Goal: Information Seeking & Learning: Learn about a topic

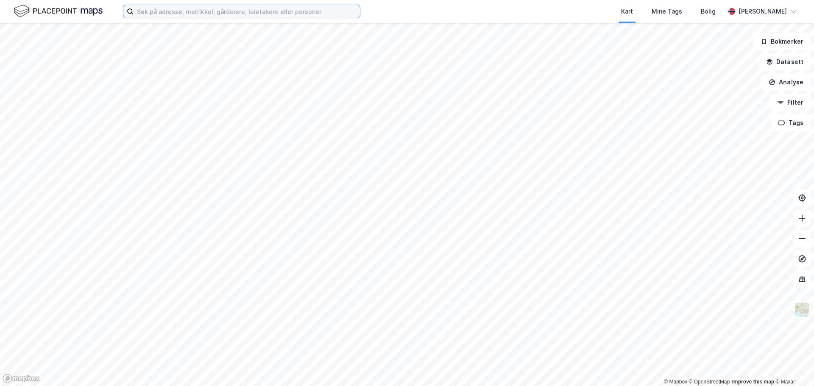
click at [146, 10] on input at bounding box center [246, 11] width 226 height 13
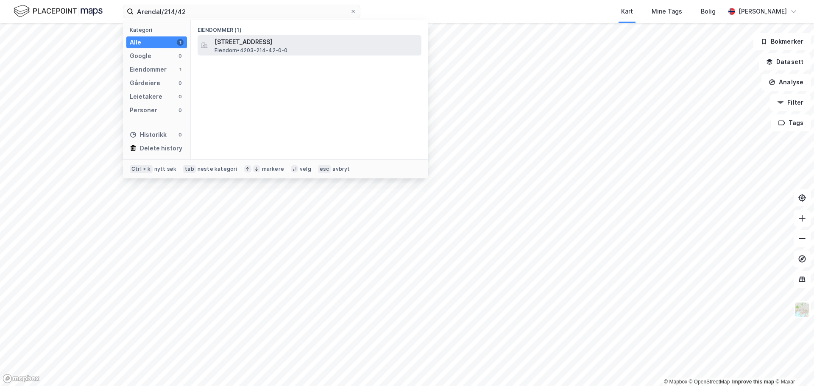
click at [230, 42] on span "[STREET_ADDRESS]" at bounding box center [315, 42] width 203 height 10
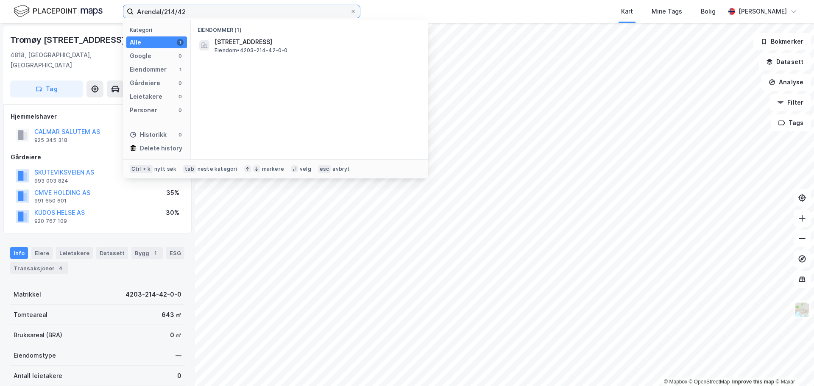
click at [206, 14] on input "Arendal/214/42" at bounding box center [241, 11] width 216 height 13
type input "Arendal/214/43"
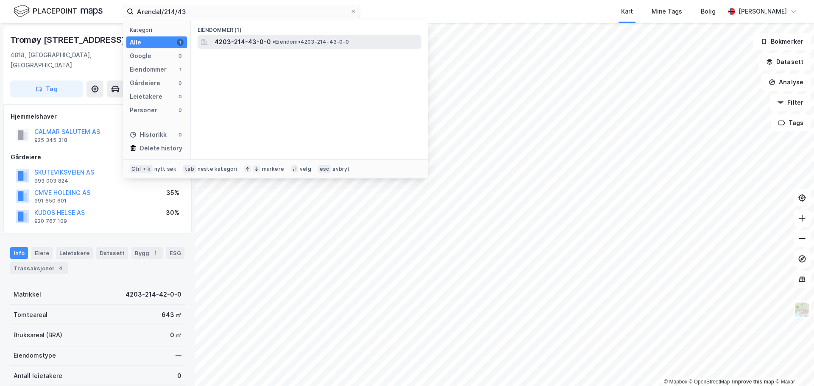
click at [246, 41] on span "4203-214-43-0-0" at bounding box center [242, 42] width 56 height 10
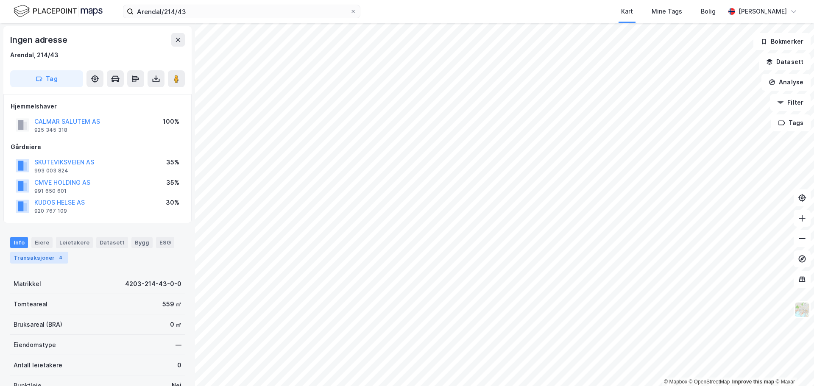
click at [45, 258] on div "Transaksjoner 4" at bounding box center [39, 258] width 58 height 12
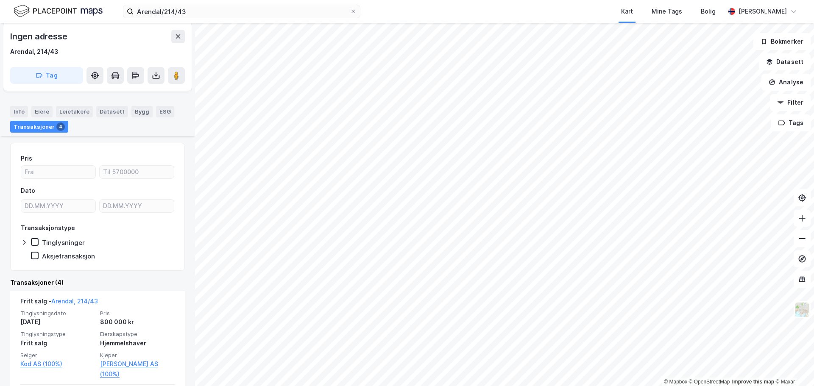
scroll to position [216, 0]
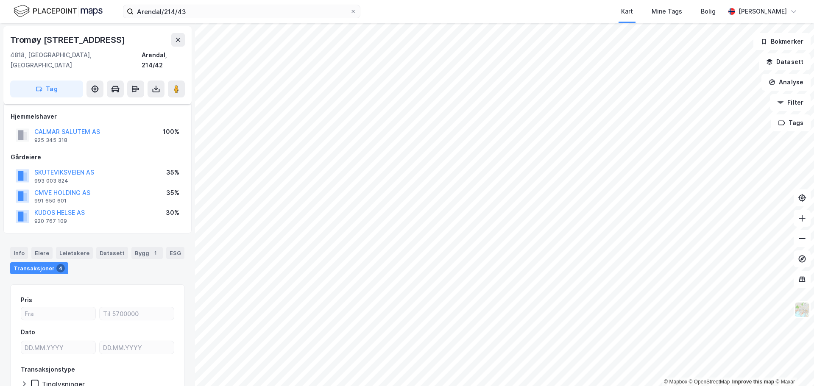
scroll to position [47, 0]
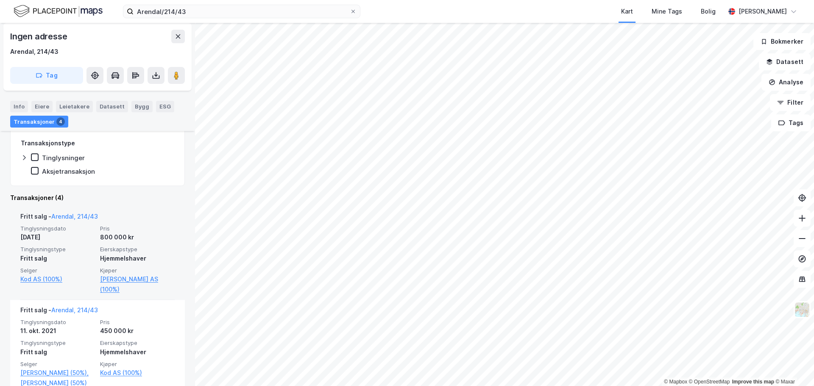
scroll to position [300, 0]
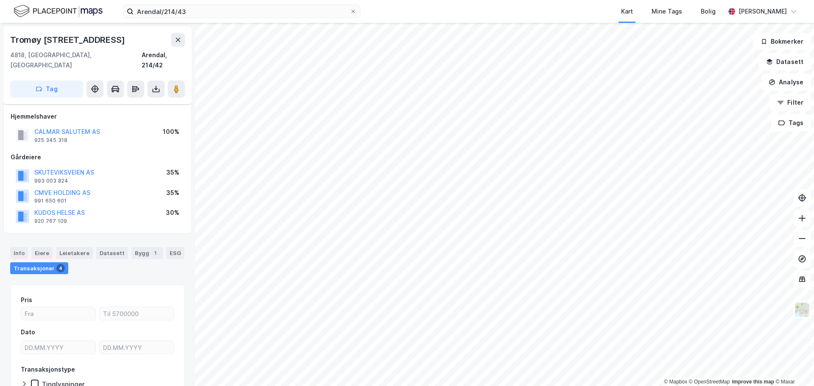
scroll to position [47, 0]
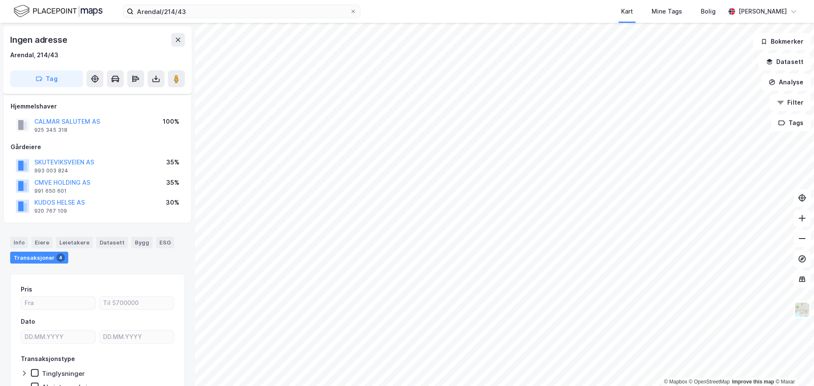
scroll to position [46, 0]
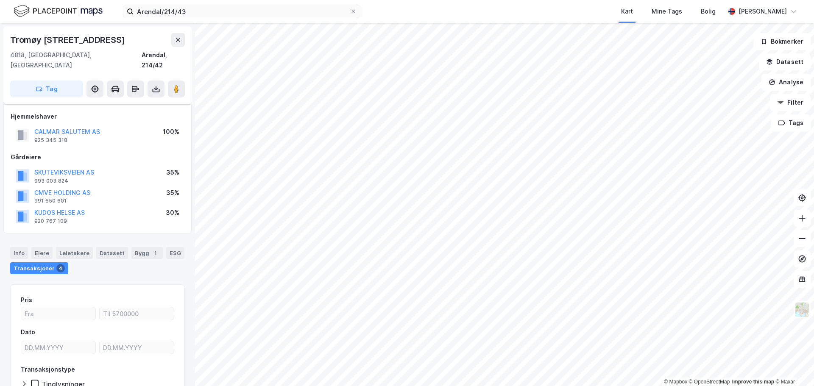
scroll to position [46, 0]
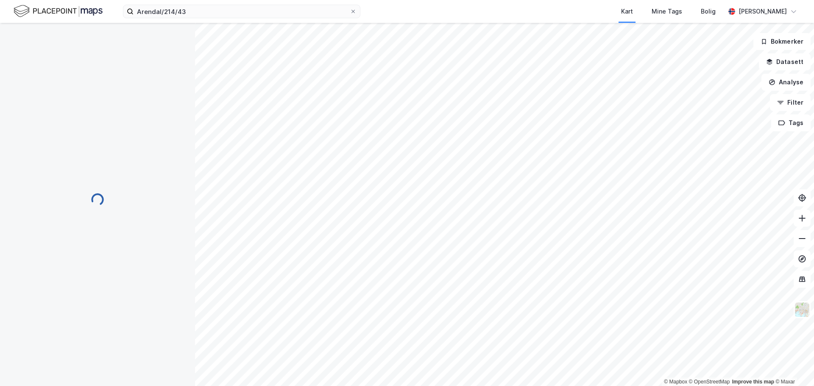
scroll to position [46, 0]
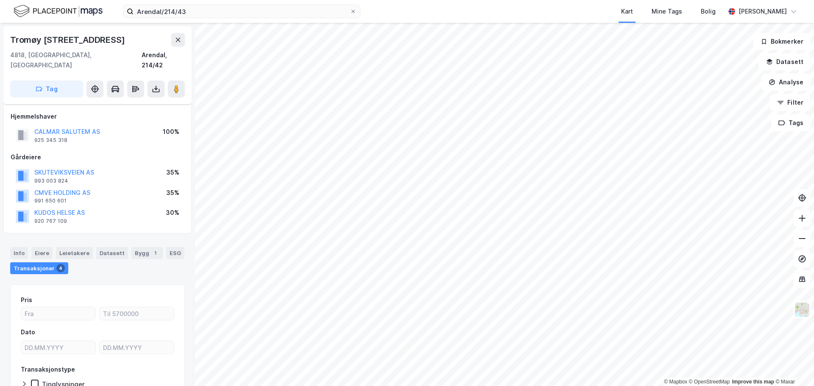
scroll to position [46, 0]
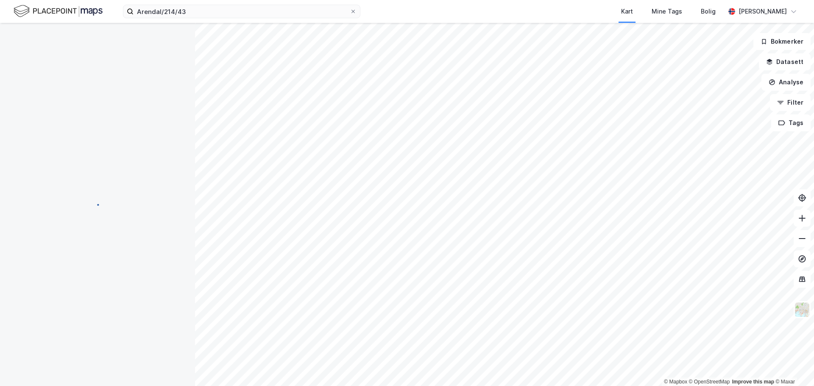
scroll to position [46, 0]
